Goal: Task Accomplishment & Management: Manage account settings

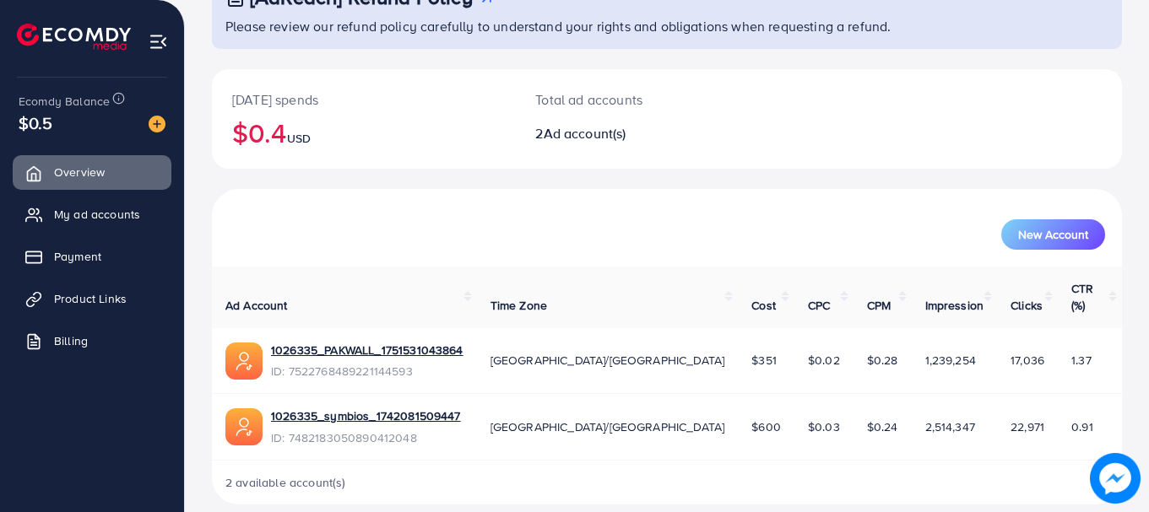
scroll to position [135, 0]
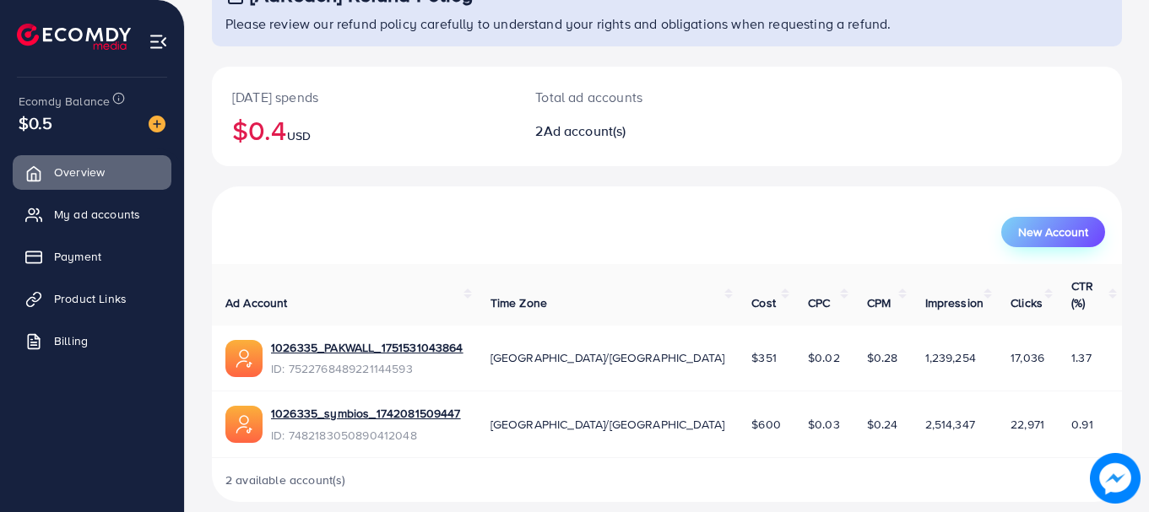
drag, startPoint x: 1018, startPoint y: 210, endPoint x: 1022, endPoint y: 229, distance: 19.0
click at [1021, 223] on div "New Account" at bounding box center [666, 225] width 903 height 44
click at [1023, 230] on span "New Account" at bounding box center [1053, 232] width 70 height 12
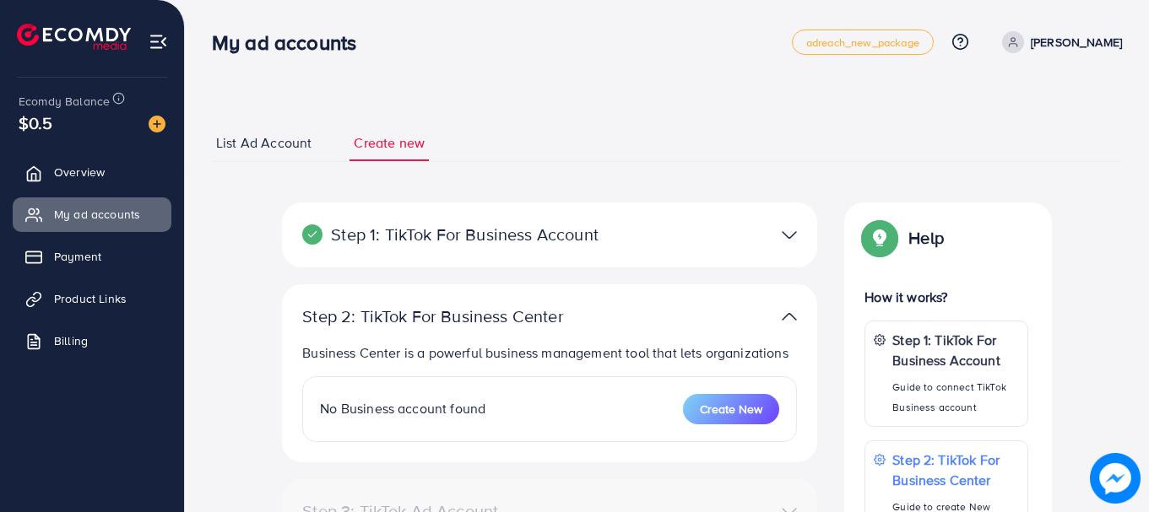
select select
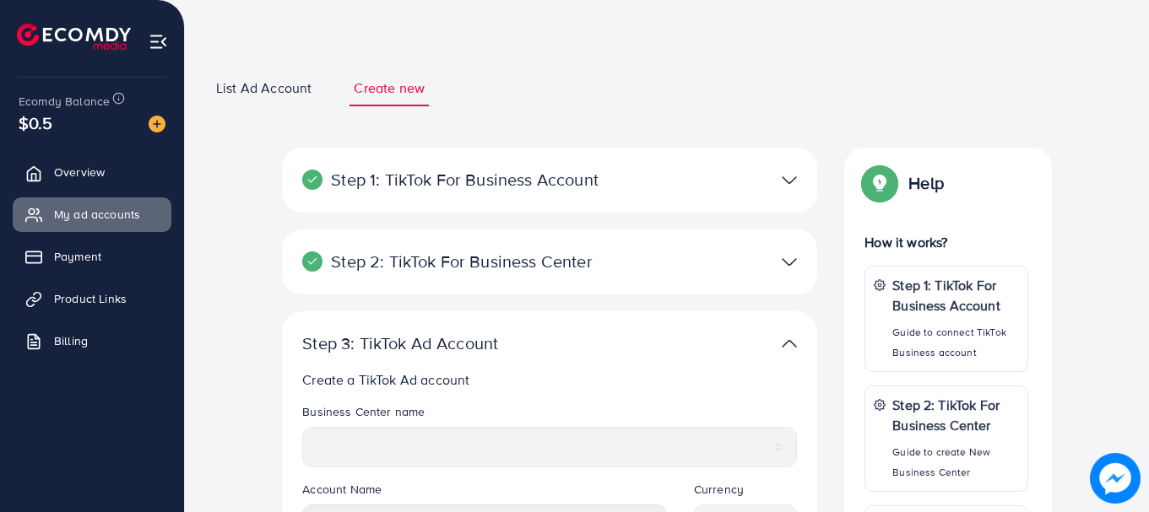
scroll to position [84, 0]
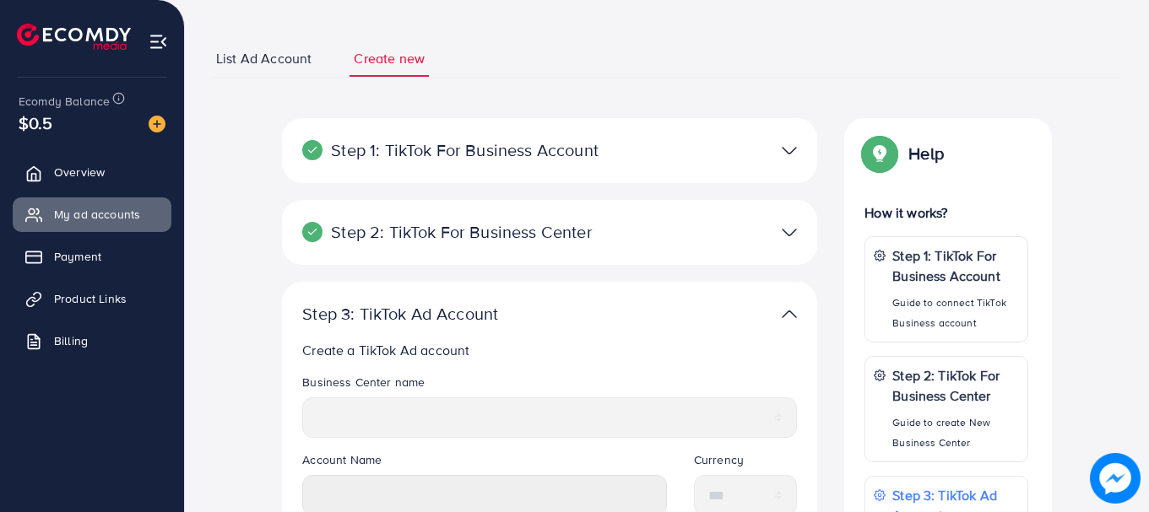
click at [286, 54] on span "List Ad Account" at bounding box center [263, 58] width 95 height 19
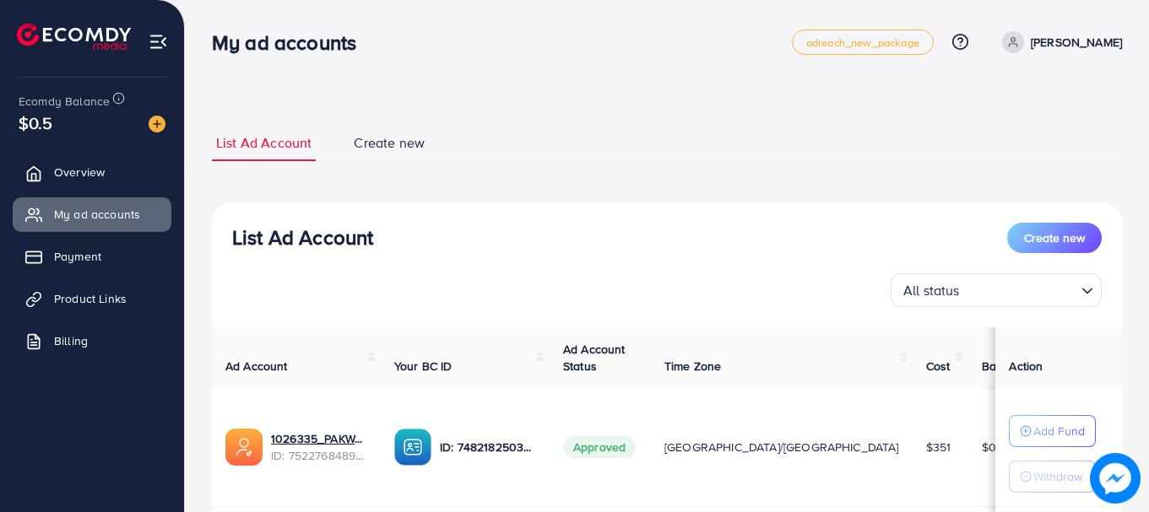
click at [420, 145] on span "Create new" at bounding box center [389, 142] width 71 height 19
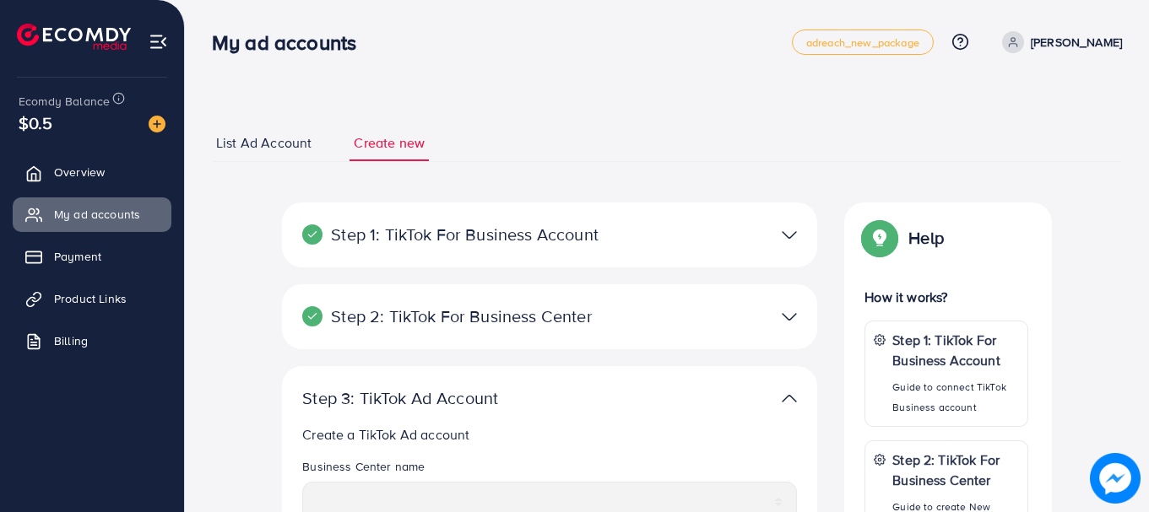
click at [790, 237] on img at bounding box center [788, 235] width 15 height 24
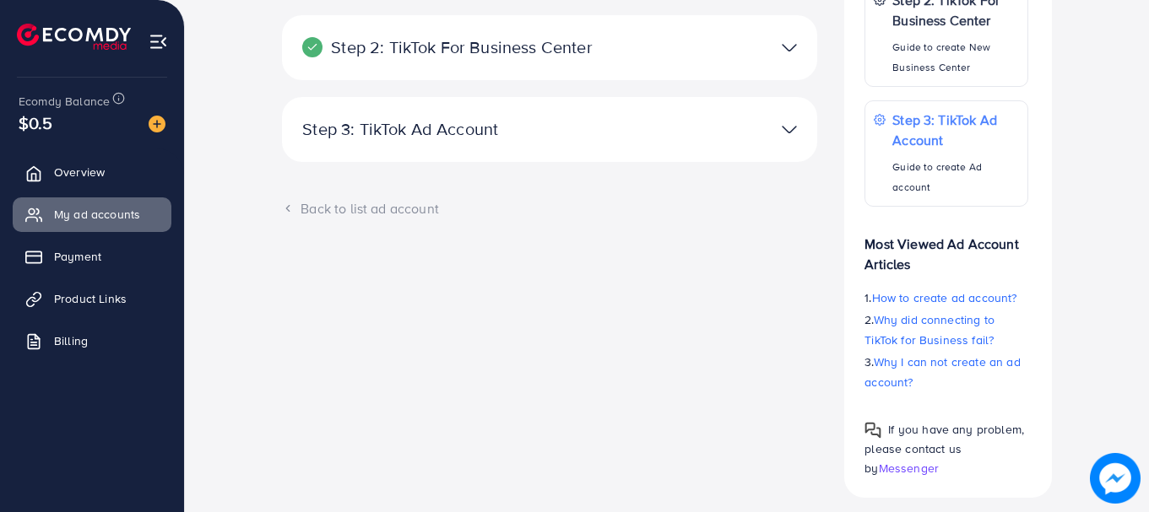
scroll to position [493, 0]
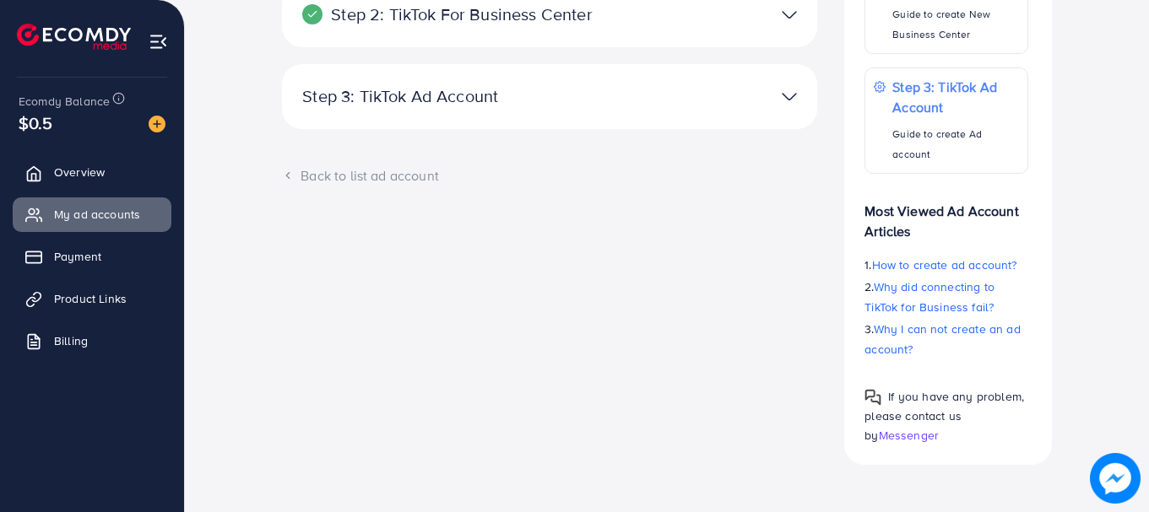
click at [784, 90] on img at bounding box center [788, 96] width 15 height 24
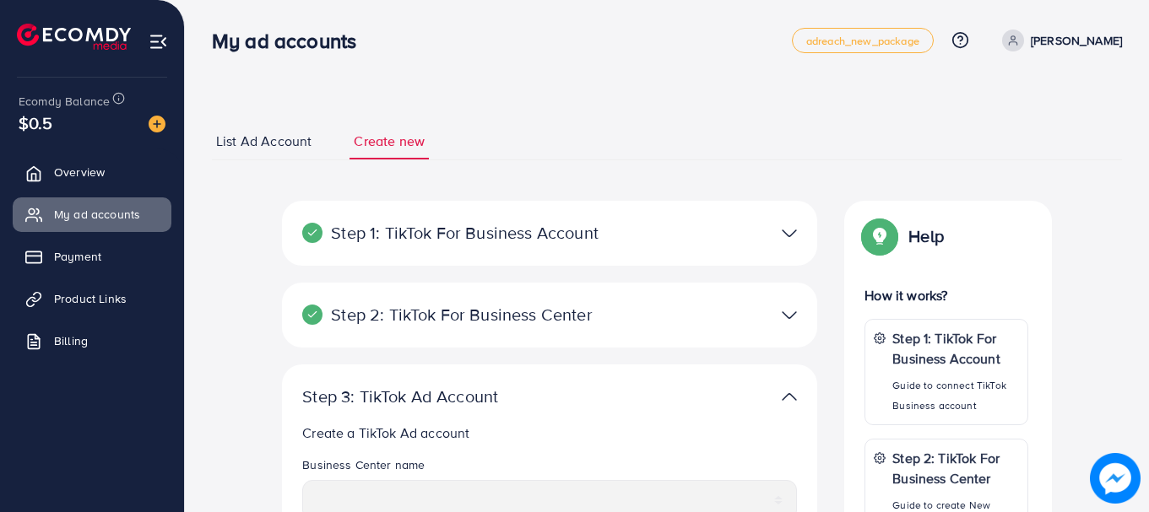
scroll to position [0, 0]
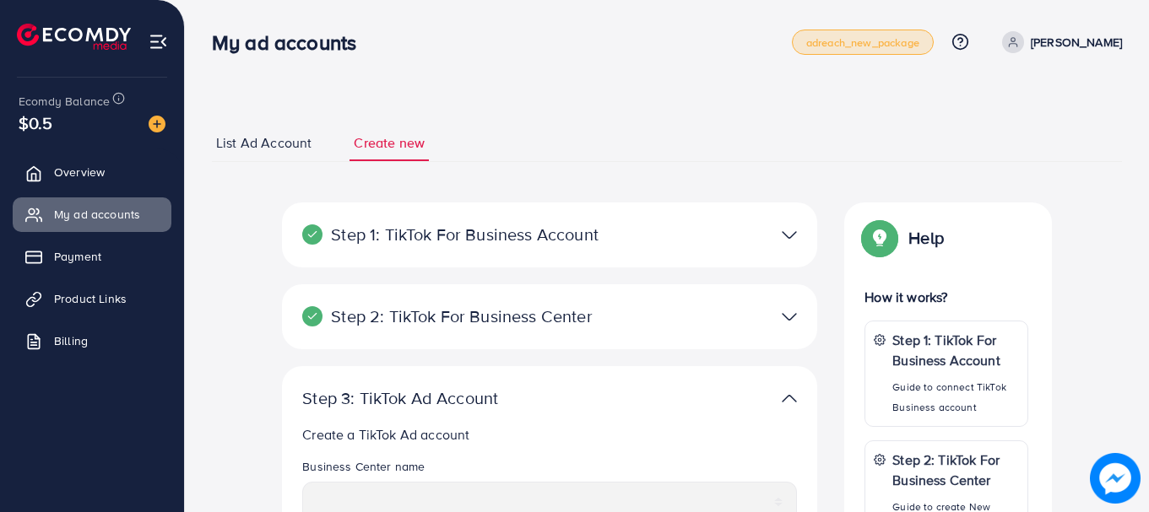
click at [862, 39] on span "adreach_new_package" at bounding box center [862, 42] width 113 height 11
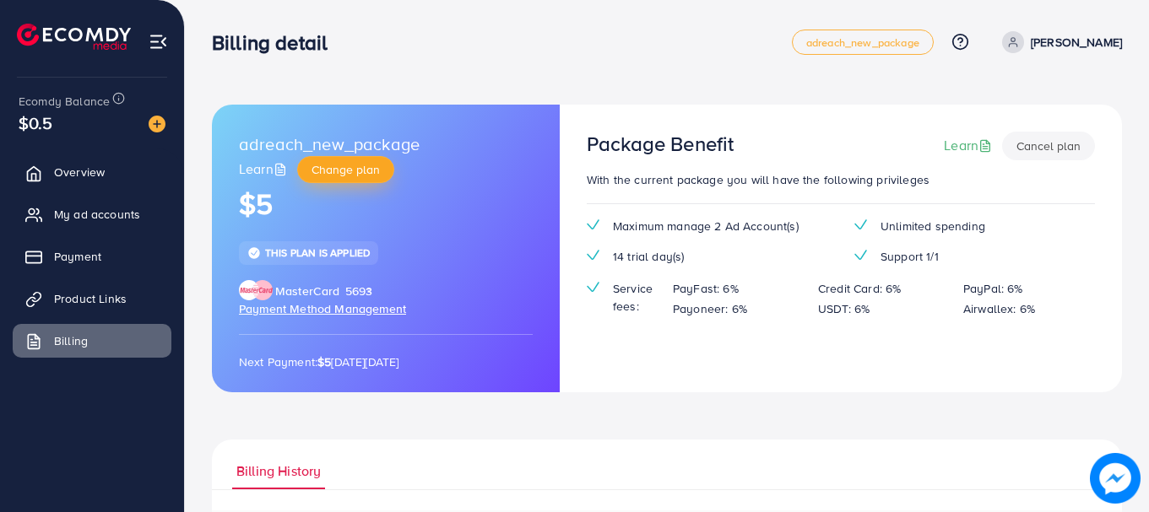
click at [356, 169] on span "Change plan" at bounding box center [345, 169] width 68 height 17
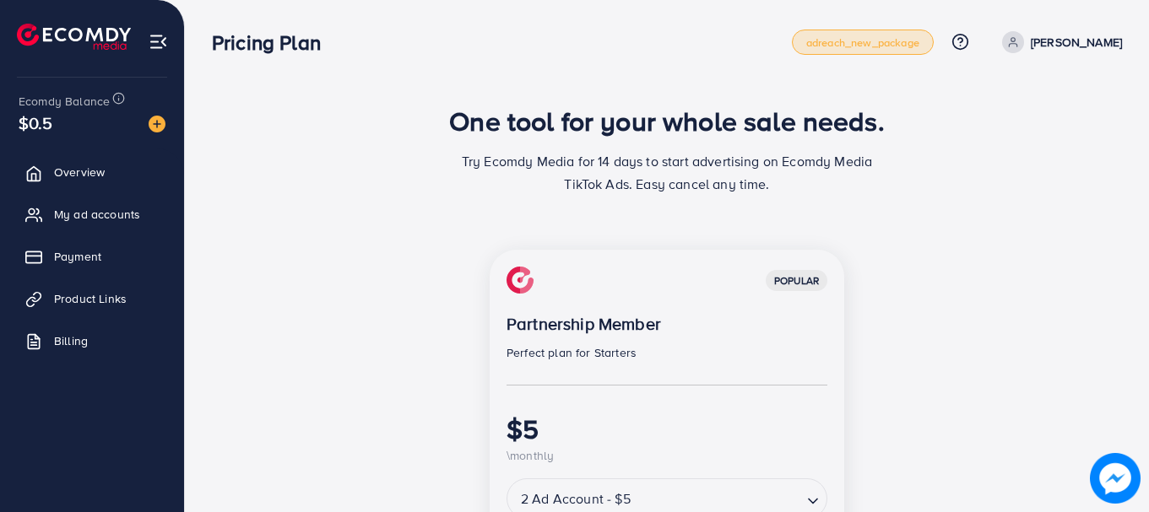
click at [889, 46] on span "adreach_new_package" at bounding box center [862, 42] width 113 height 11
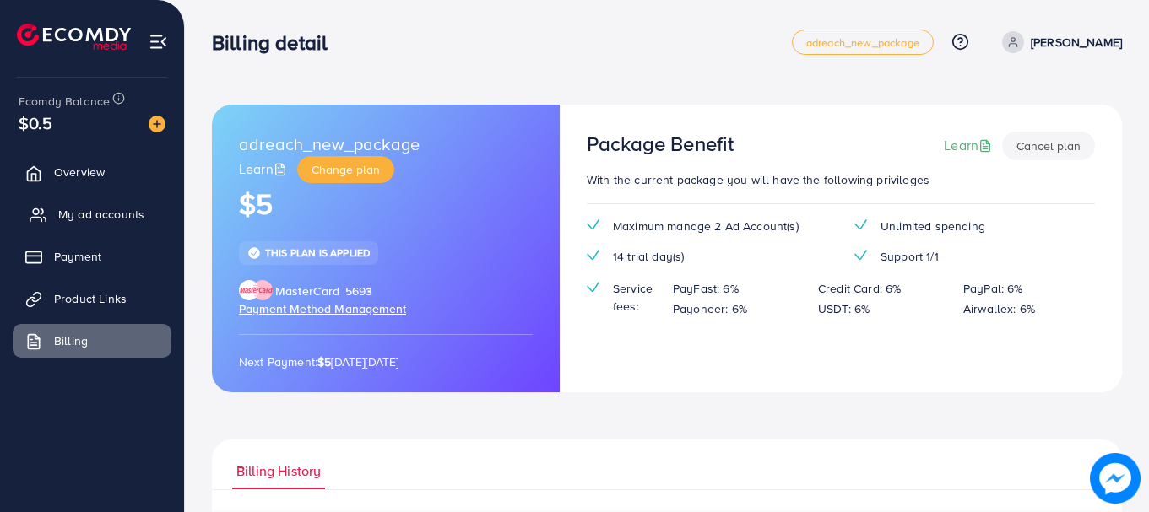
click at [100, 208] on span "My ad accounts" at bounding box center [101, 214] width 86 height 17
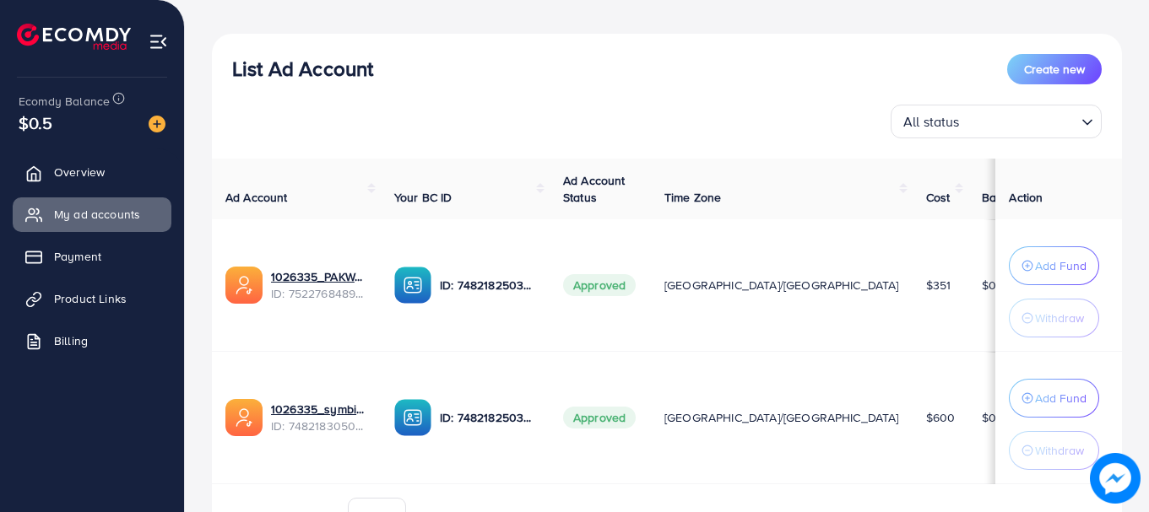
scroll to position [253, 0]
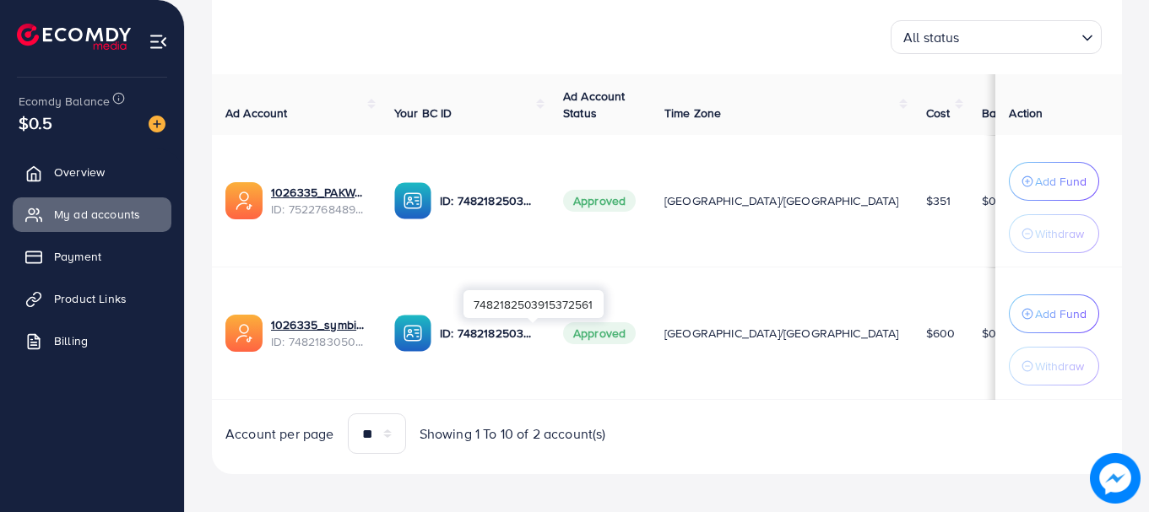
click at [521, 332] on p "ID: 7482182503915372561" at bounding box center [488, 333] width 96 height 20
click at [635, 340] on span "Approved" at bounding box center [599, 333] width 73 height 22
click at [394, 435] on select "** ** ** ***" at bounding box center [377, 434] width 58 height 41
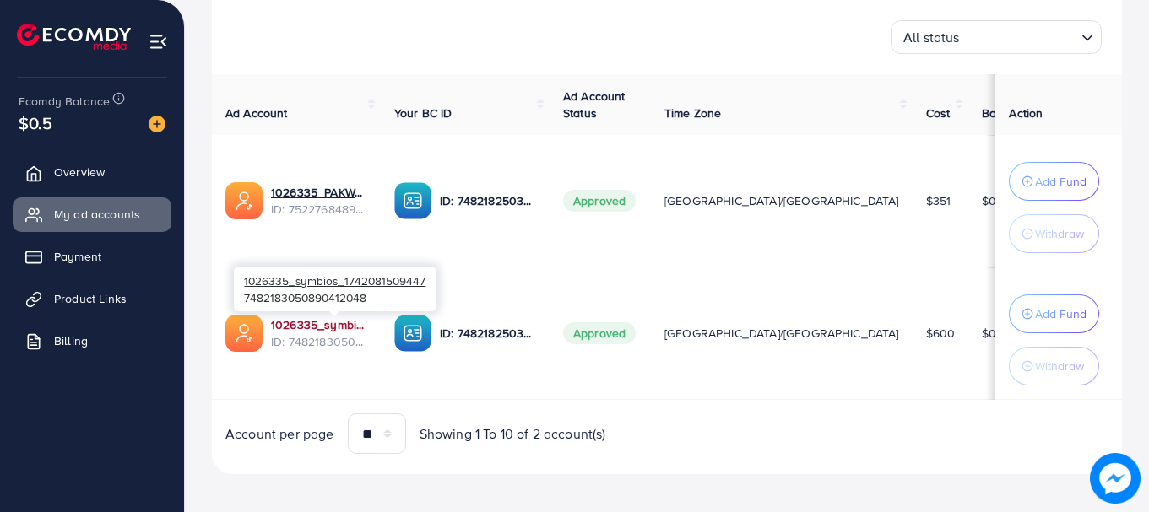
click at [330, 324] on link "1026335_symbios_1742081509447" at bounding box center [319, 324] width 96 height 17
